Goal: Task Accomplishment & Management: Complete application form

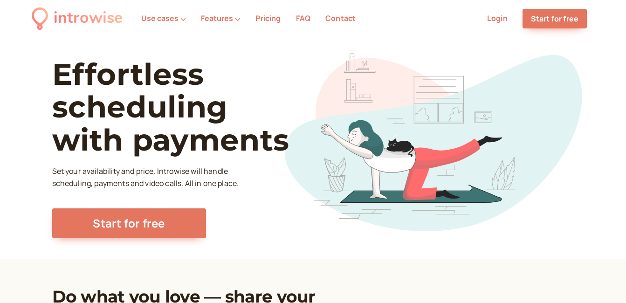
click at [253, 42] on section "Effortless scheduling with payments Set your availability and price. Introwise …" at bounding box center [313, 147] width 522 height 221
click at [81, 23] on div "introwise" at bounding box center [88, 19] width 69 height 26
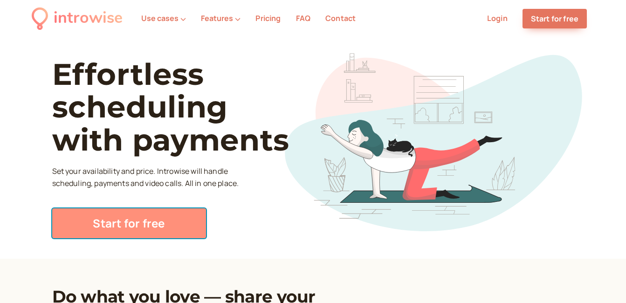
click at [159, 221] on link "Start for free" at bounding box center [129, 223] width 154 height 30
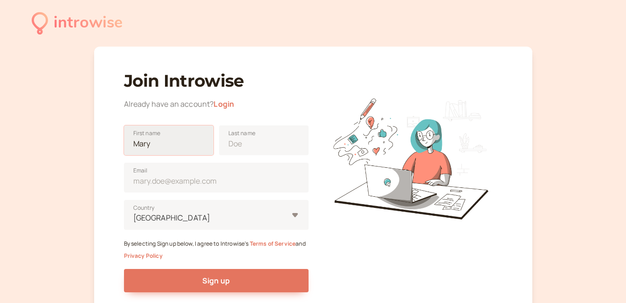
click at [172, 149] on input "First name" at bounding box center [169, 140] width 90 height 30
type input "[PERSON_NAME]"
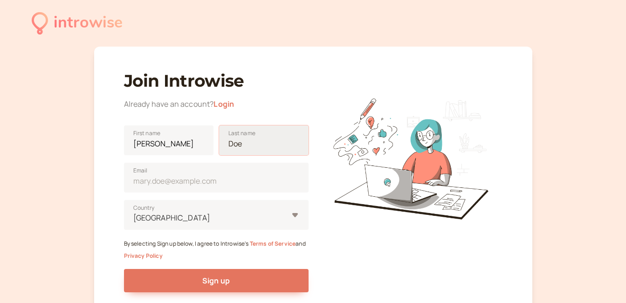
click at [234, 141] on input "Last name" at bounding box center [264, 140] width 90 height 30
click at [240, 149] on input "[PERSON_NAME]" at bounding box center [264, 140] width 90 height 30
type input "[PERSON_NAME]"
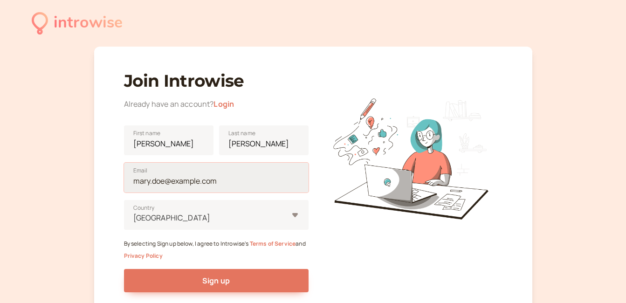
click at [196, 178] on input "Email" at bounding box center [216, 178] width 185 height 30
type input "[EMAIL_ADDRESS][DOMAIN_NAME]"
type input "Казахстан"
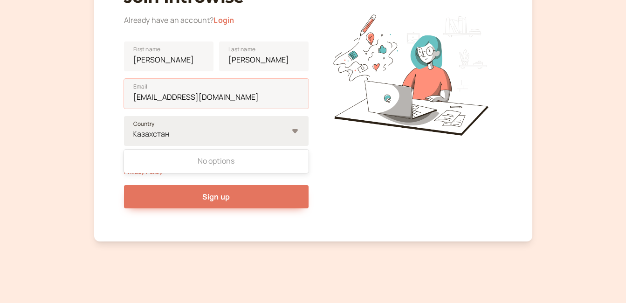
scroll to position [90, 0]
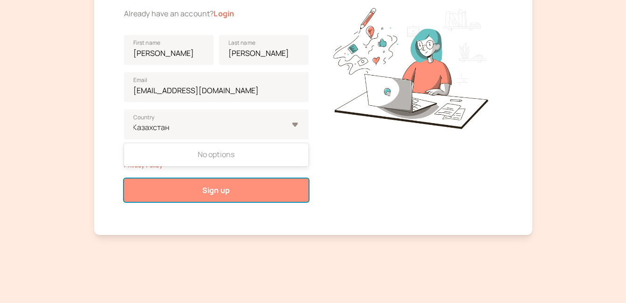
click at [232, 194] on button "Sign up" at bounding box center [216, 190] width 185 height 23
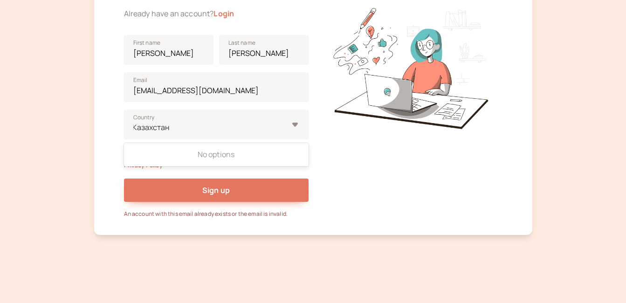
click at [173, 243] on div "introwise Join Introwise Already have an account? Login [PERSON_NAME] First nam…" at bounding box center [313, 107] width 626 height 394
click at [201, 157] on div "No options" at bounding box center [216, 155] width 185 height 20
click at [172, 133] on input "Казахстан" at bounding box center [151, 127] width 39 height 11
click at [298, 121] on div at bounding box center [216, 125] width 185 height 30
click at [172, 122] on input "option [GEOGRAPHIC_DATA], selected. 0 results available for search term [GEOGRA…" at bounding box center [151, 127] width 39 height 11
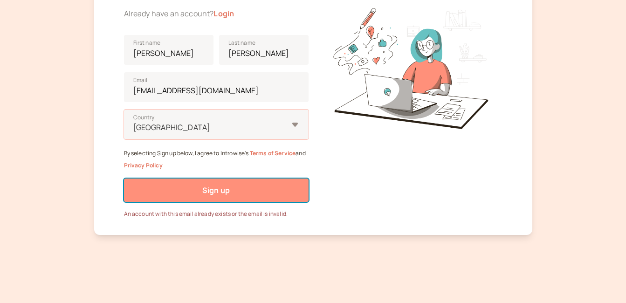
click at [225, 194] on span "Sign up" at bounding box center [216, 190] width 28 height 10
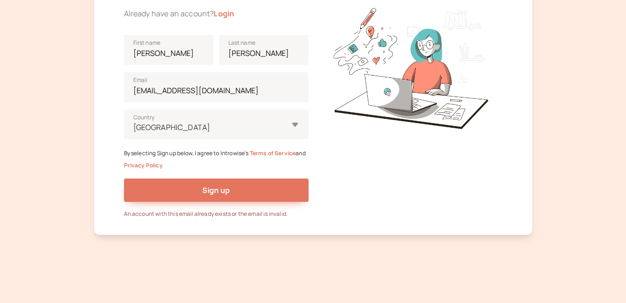
click at [273, 155] on link "Terms of Service" at bounding box center [273, 153] width 46 height 8
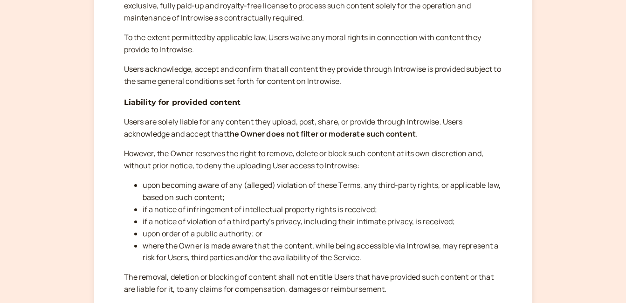
scroll to position [2518, 0]
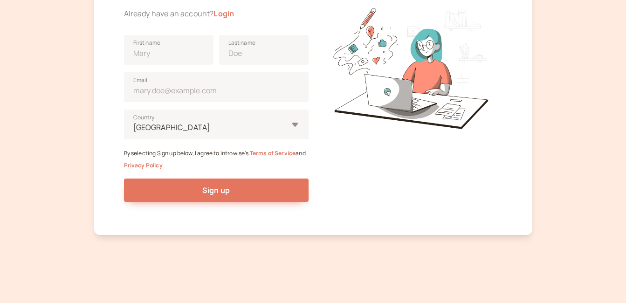
scroll to position [90, 0]
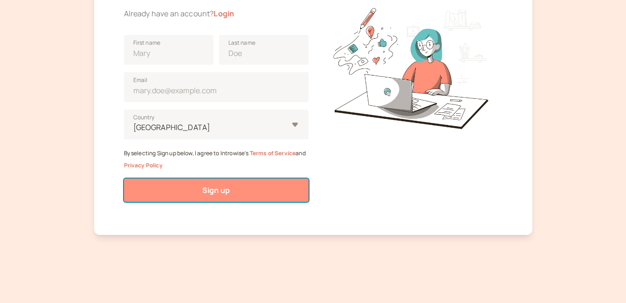
click at [201, 186] on button "Sign up" at bounding box center [216, 190] width 185 height 23
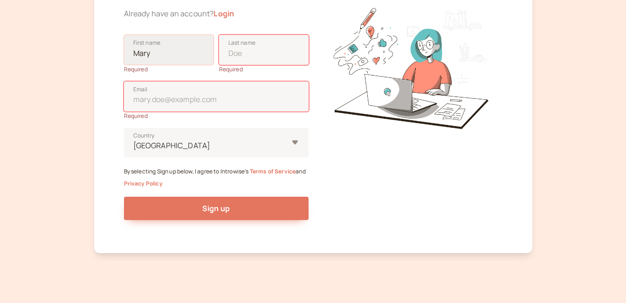
click at [153, 55] on input "First name" at bounding box center [169, 50] width 90 height 30
type input "[PERSON_NAME]"
type input "[EMAIL_ADDRESS][DOMAIN_NAME]"
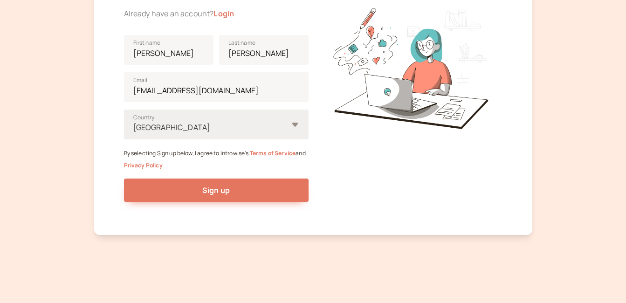
type input "Казахстан"
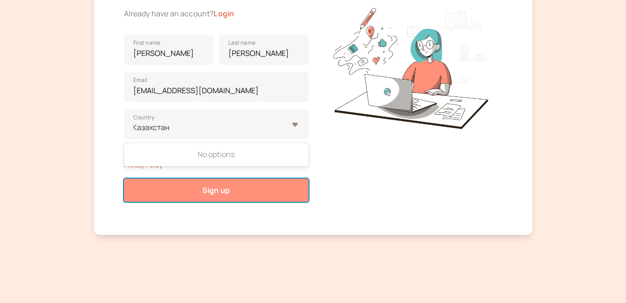
click at [206, 184] on button "Sign up" at bounding box center [216, 190] width 185 height 23
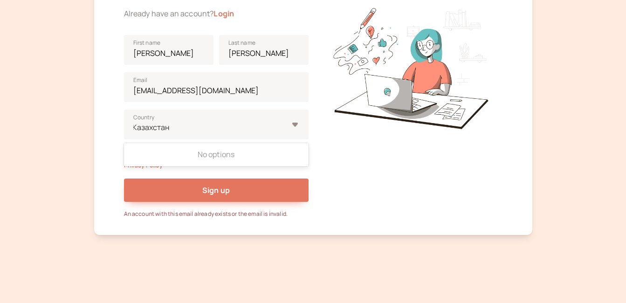
click at [347, 201] on div at bounding box center [410, 94] width 185 height 247
click at [202, 159] on div "No options" at bounding box center [216, 155] width 185 height 20
click at [172, 133] on input "Казахстан" at bounding box center [151, 127] width 39 height 11
click at [224, 126] on div at bounding box center [210, 127] width 156 height 13
click at [172, 126] on input "option [GEOGRAPHIC_DATA], selected. 0 results available for search term [GEOGRA…" at bounding box center [151, 127] width 39 height 11
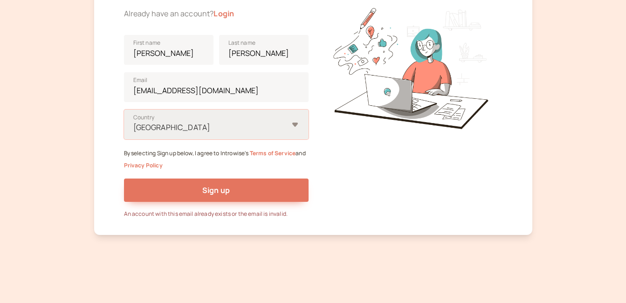
click at [229, 125] on div at bounding box center [210, 127] width 156 height 13
click at [134, 125] on input "Select is focused ,type to refine list, press Down to open the menu, [GEOGRAPHI…" at bounding box center [132, 127] width 1 height 11
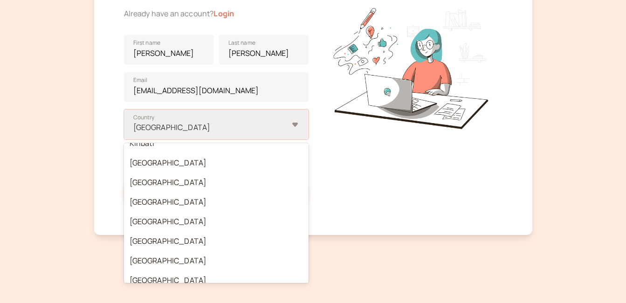
scroll to position [2231, 0]
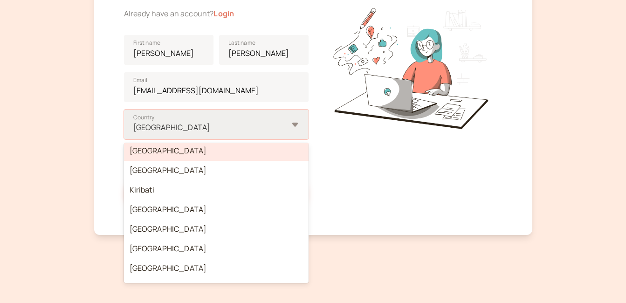
click at [192, 153] on div "[GEOGRAPHIC_DATA]" at bounding box center [216, 151] width 185 height 20
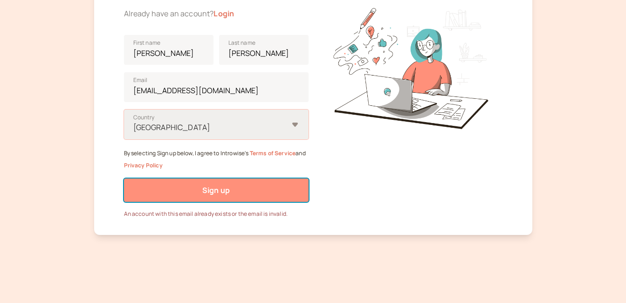
click at [208, 187] on span "Sign up" at bounding box center [216, 190] width 28 height 10
click at [241, 196] on button "Sign up" at bounding box center [216, 190] width 185 height 23
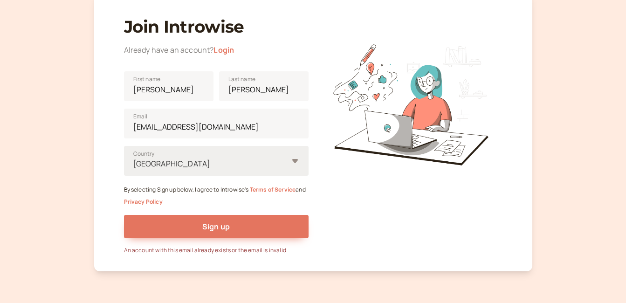
scroll to position [44, 0]
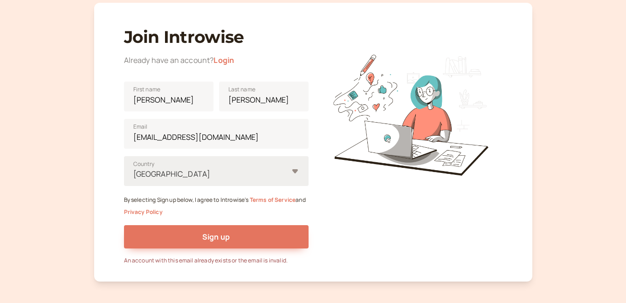
click at [226, 58] on link "Login" at bounding box center [224, 60] width 21 height 10
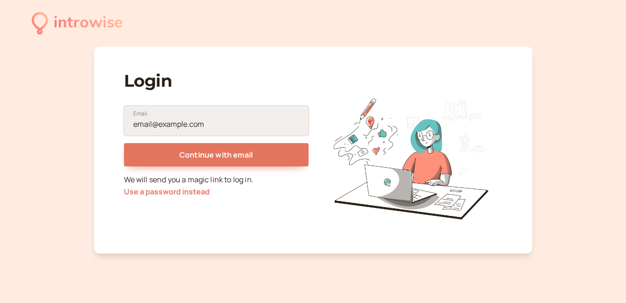
click at [204, 120] on input "Email" at bounding box center [216, 121] width 185 height 30
type input "[EMAIL_ADDRESS][DOMAIN_NAME]"
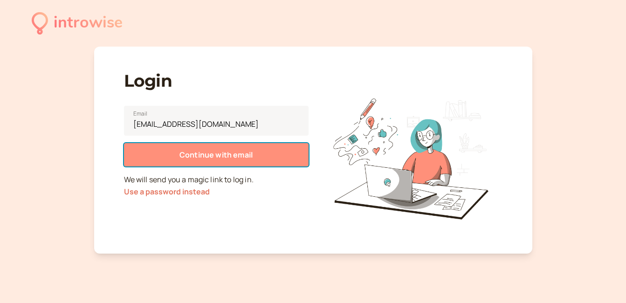
click at [202, 160] on span "Continue with email" at bounding box center [216, 155] width 73 height 10
